Goal: Information Seeking & Learning: Compare options

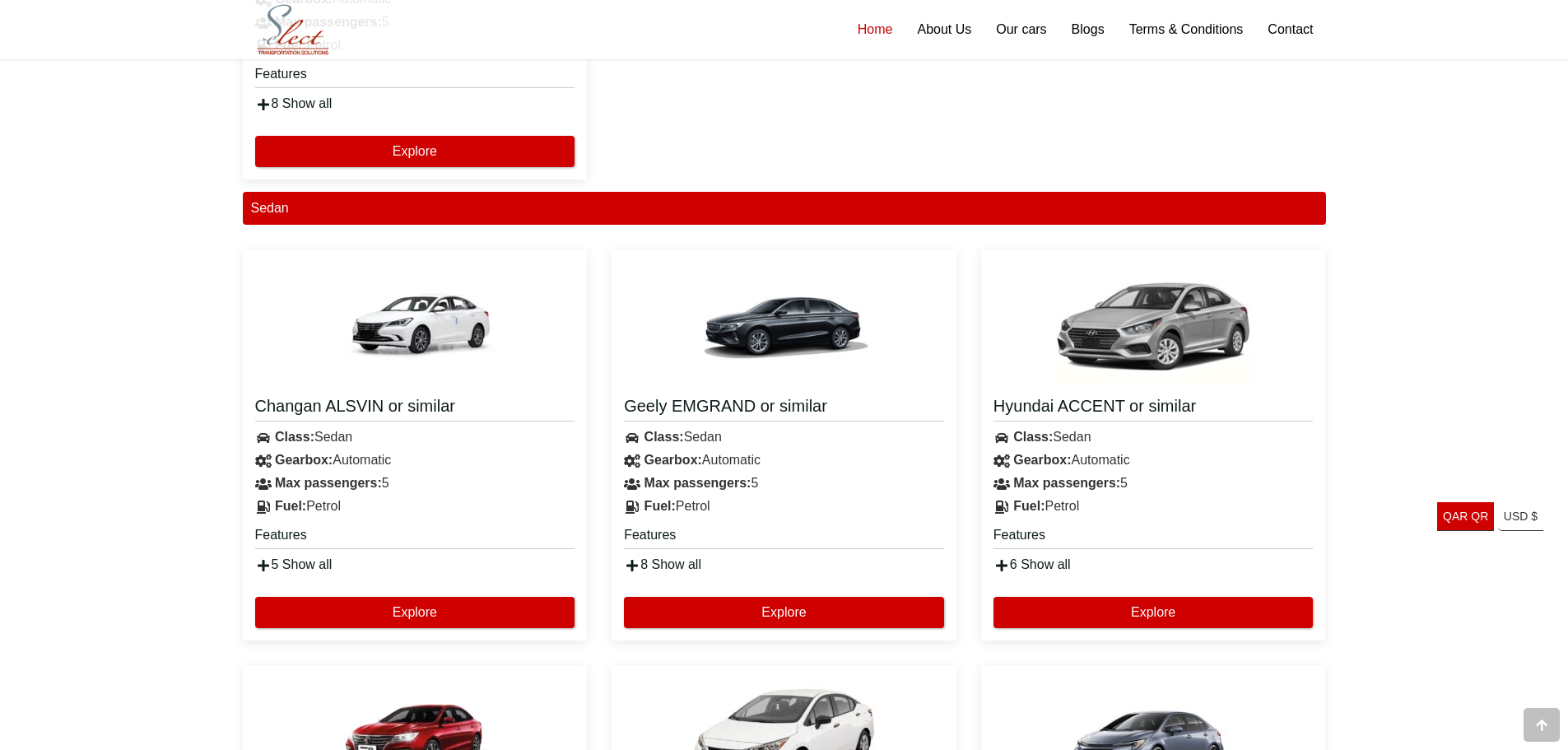
scroll to position [1563, 0]
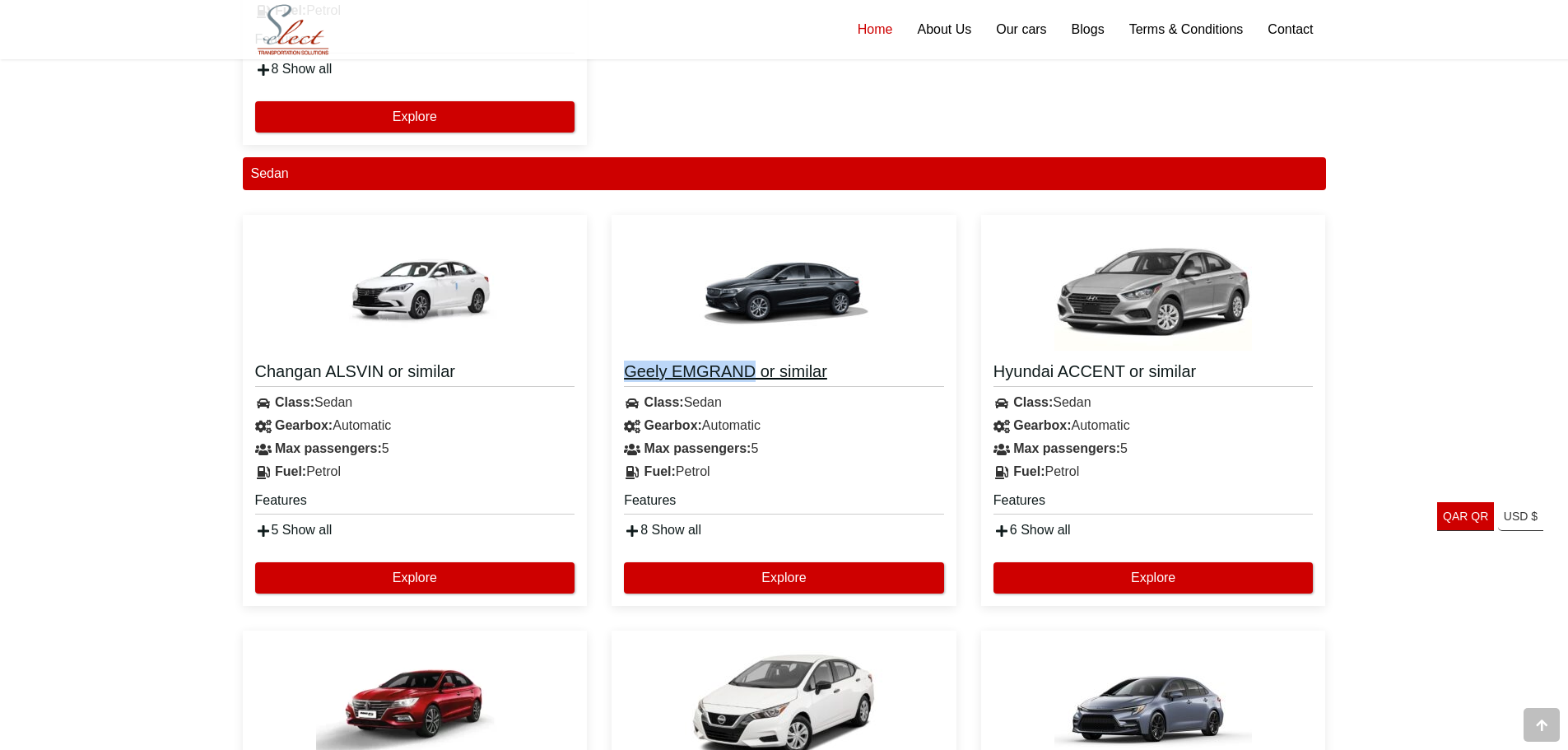
drag, startPoint x: 614, startPoint y: 366, endPoint x: 755, endPoint y: 380, distance: 141.7
click at [755, 380] on div "Geely EMGRAND or similar Class: Sedan Gearbox: Automatic Max passengers: 5 Petr…" at bounding box center [784, 446] width 344 height 191
copy h4 "Geely EMGRAND"
click at [1384, 397] on div "**********" at bounding box center [784, 754] width 1568 height 4554
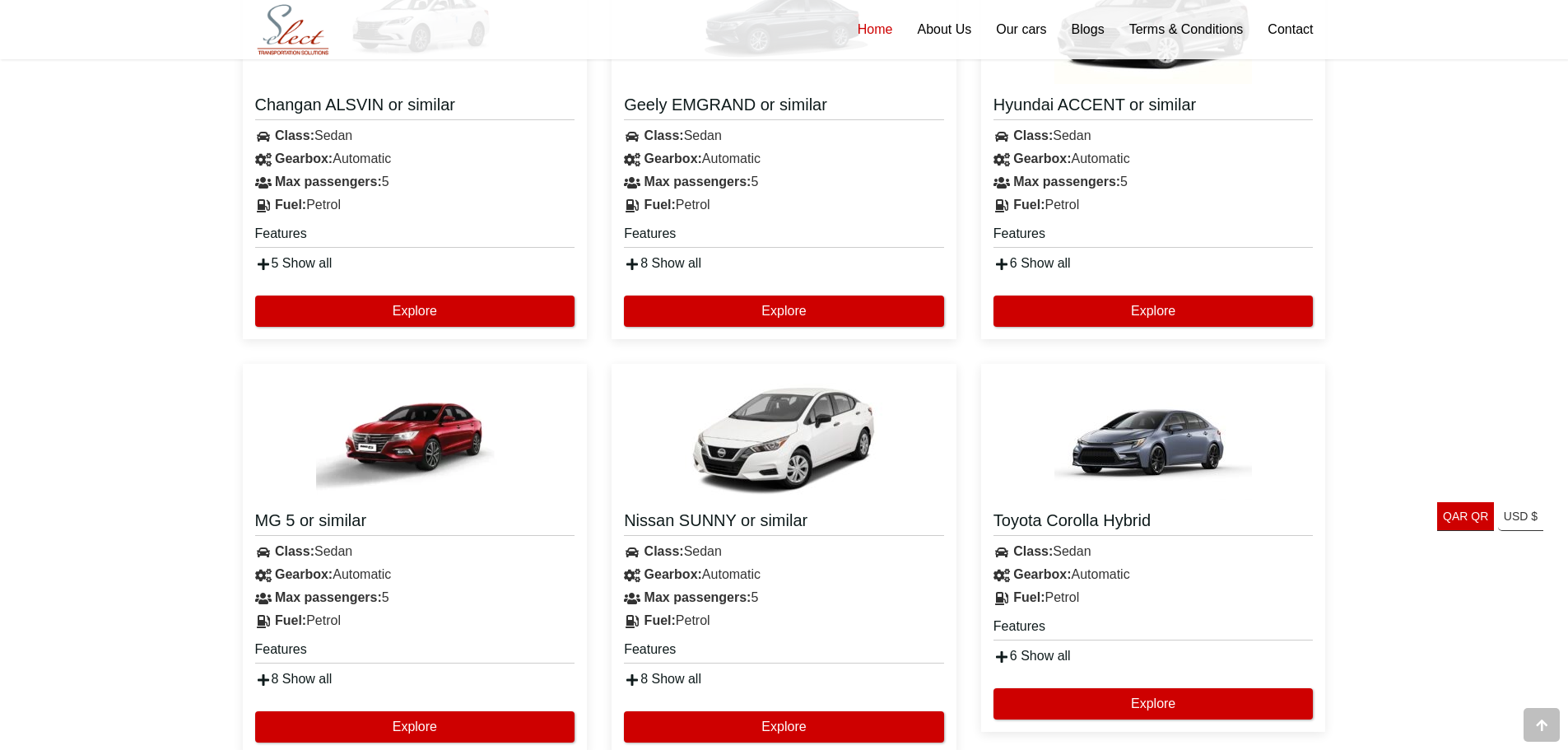
scroll to position [1892, 0]
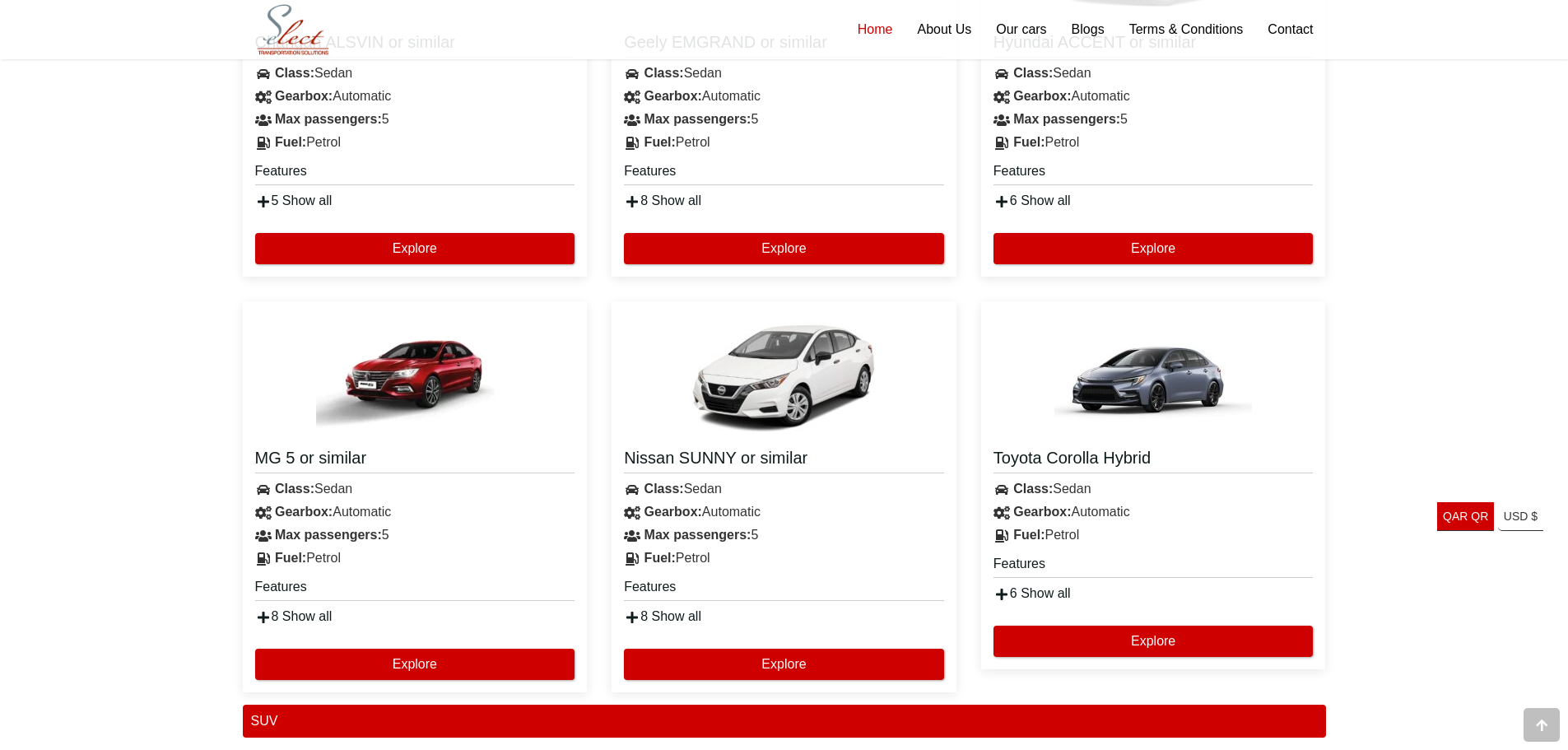
click at [1396, 389] on div "**********" at bounding box center [784, 425] width 1568 height 4554
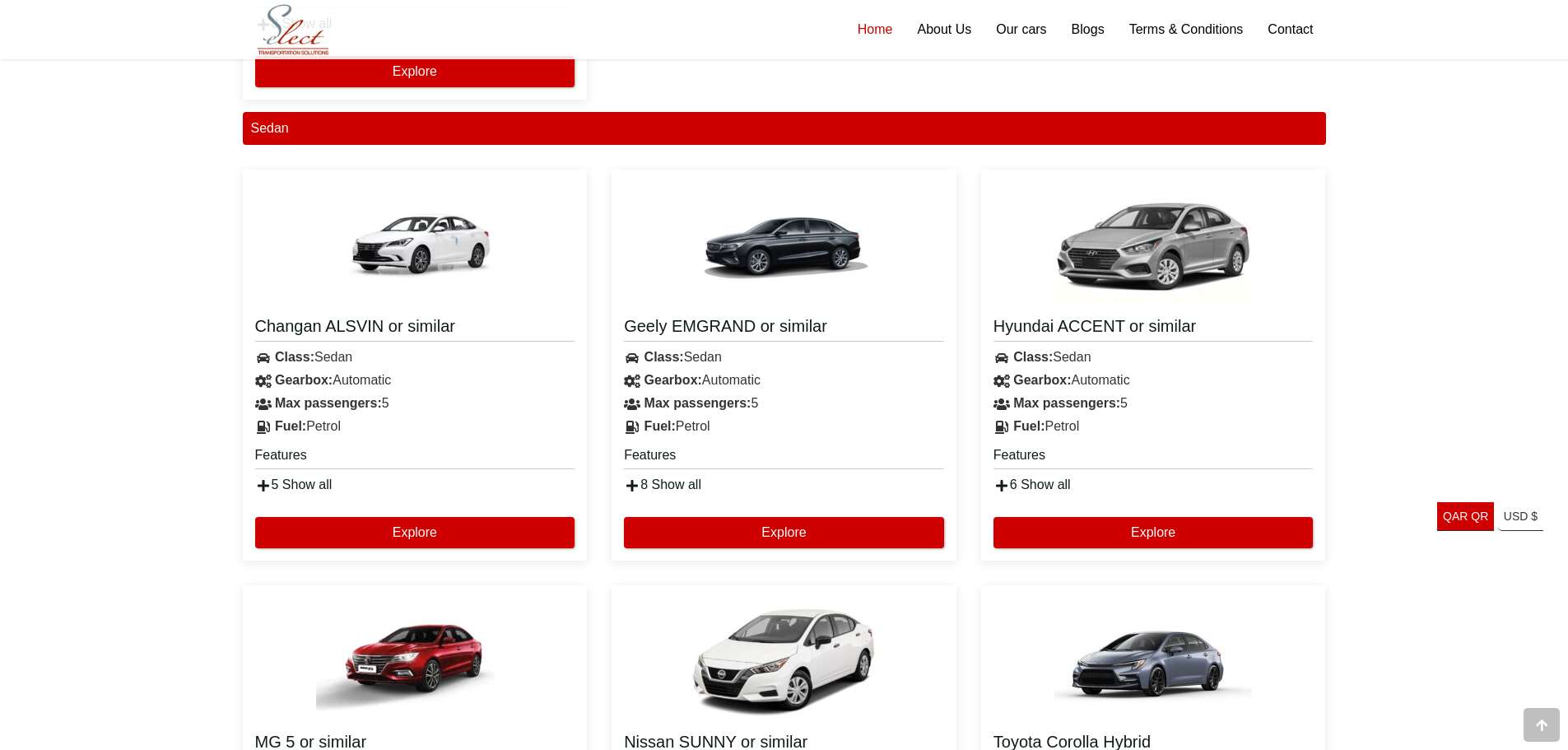
scroll to position [1563, 0]
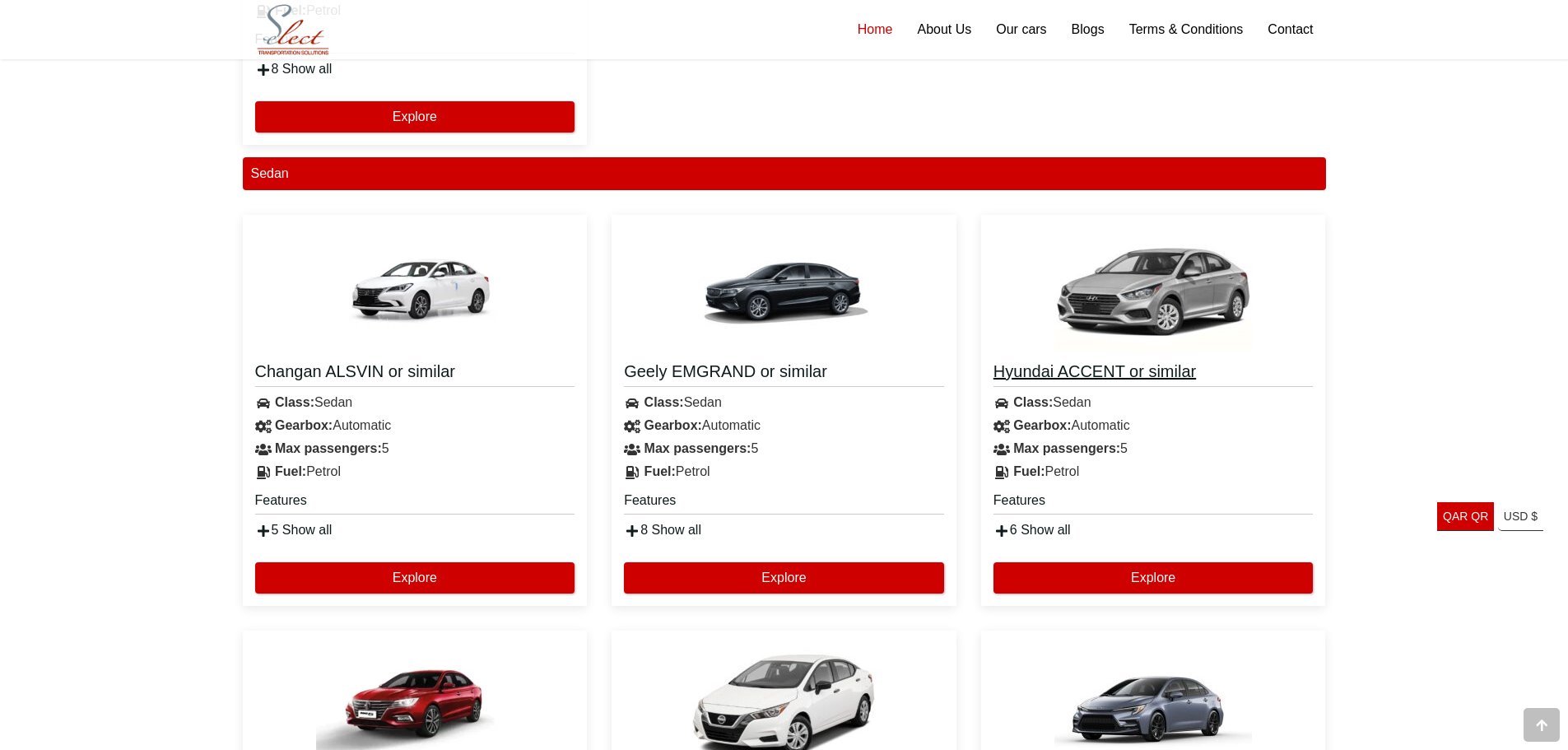
drag, startPoint x: 988, startPoint y: 369, endPoint x: 1123, endPoint y: 384, distance: 135.8
click at [1123, 384] on div "Hyundai ACCENT or similar Class: Sedan Gearbox: Automatic Max passengers: 5 Pet…" at bounding box center [1153, 446] width 344 height 191
copy h4 "Hyundai ACCENT"
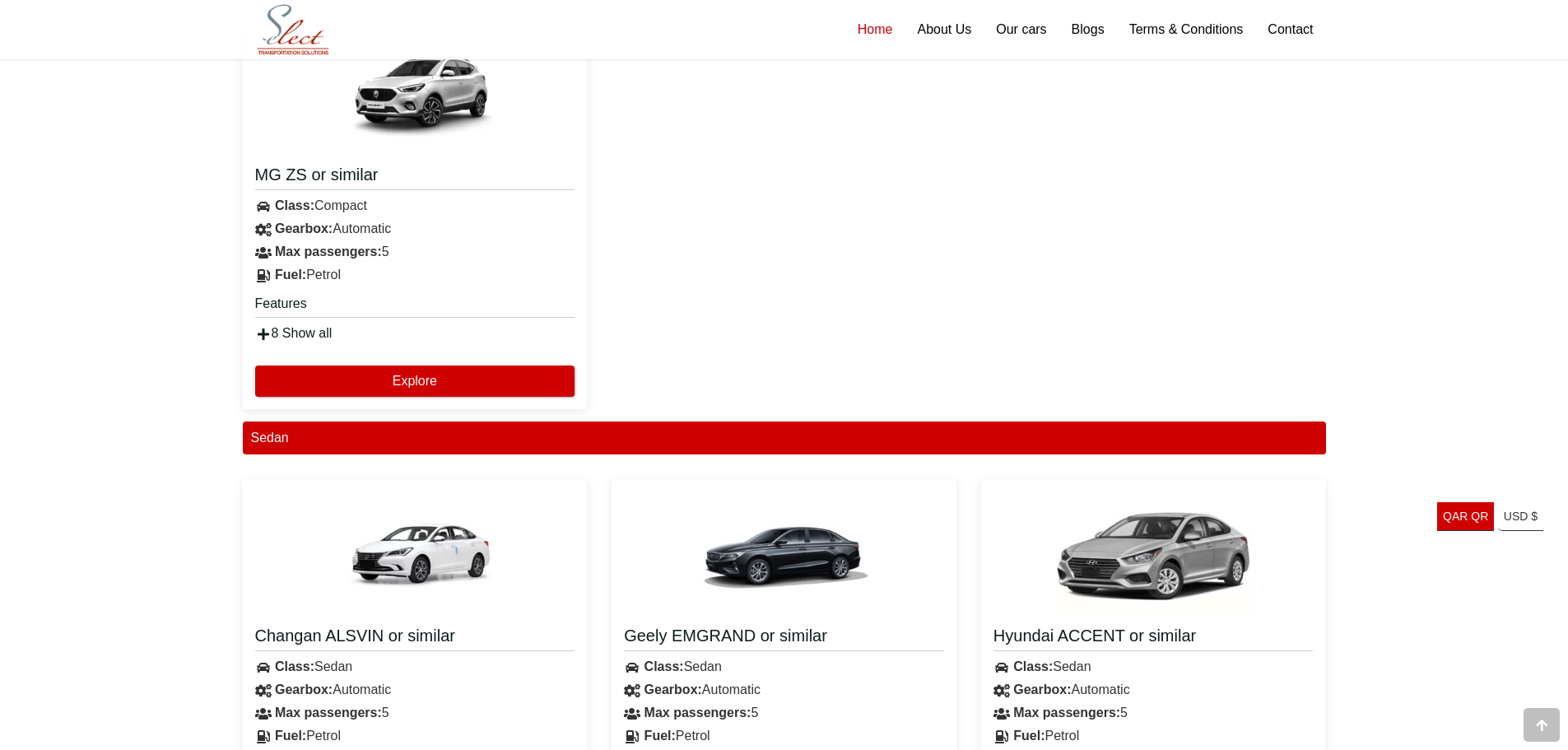
scroll to position [1152, 0]
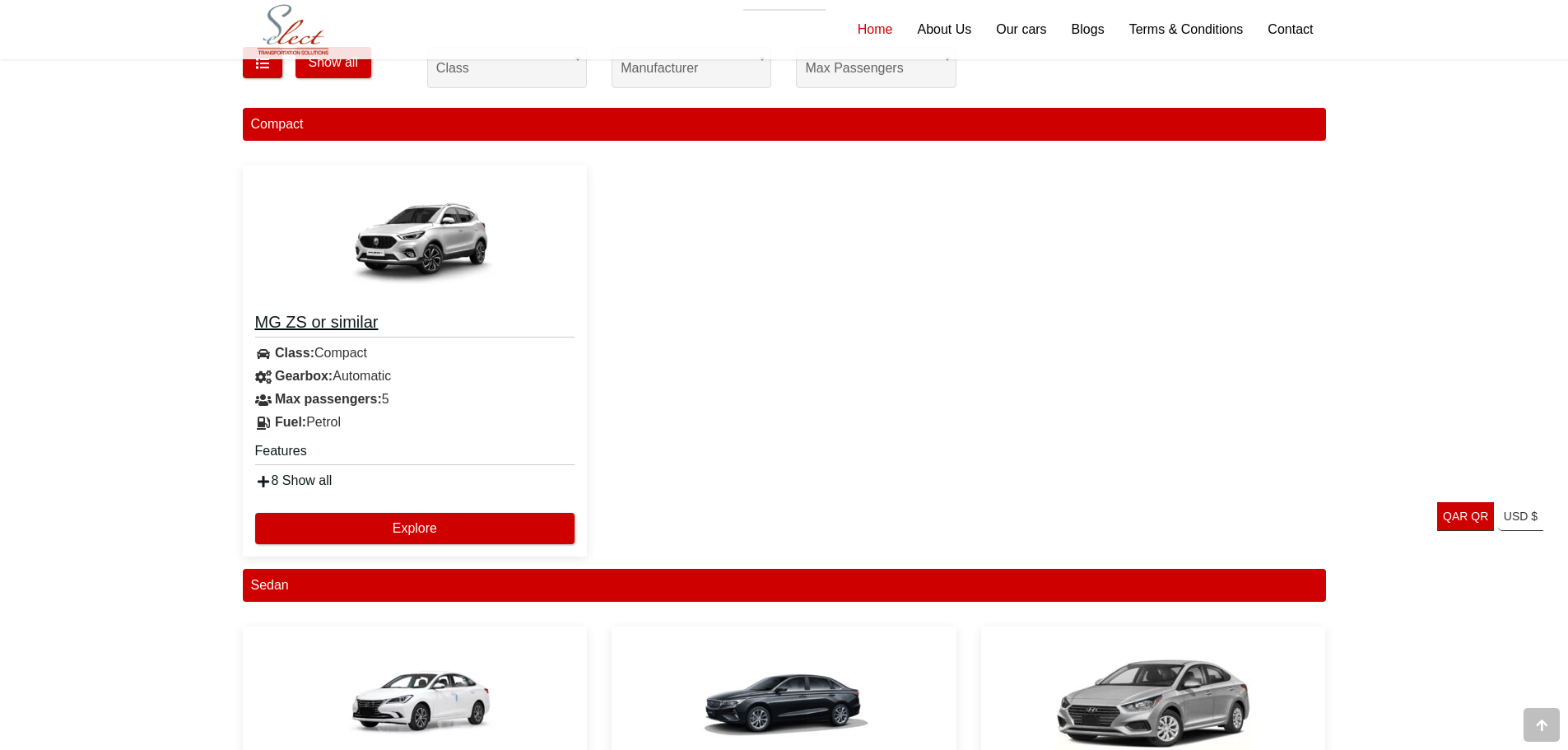
drag, startPoint x: 248, startPoint y: 320, endPoint x: 302, endPoint y: 324, distance: 54.1
click at [302, 324] on div "MG ZS or similar Class: Compact Gearbox: Automatic Max passengers: 5 Petrol Fea…" at bounding box center [415, 397] width 344 height 191
copy h4 "MG ZS"
